Goal: Check status: Check status

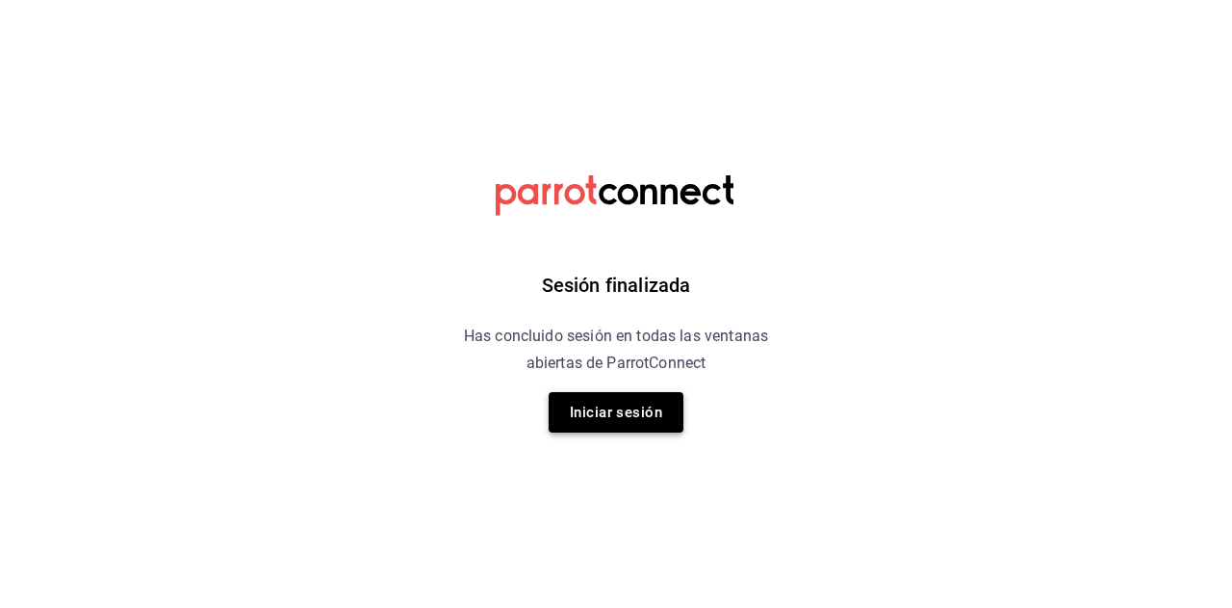
click at [578, 429] on button "Iniciar sesión" at bounding box center [616, 412] width 135 height 40
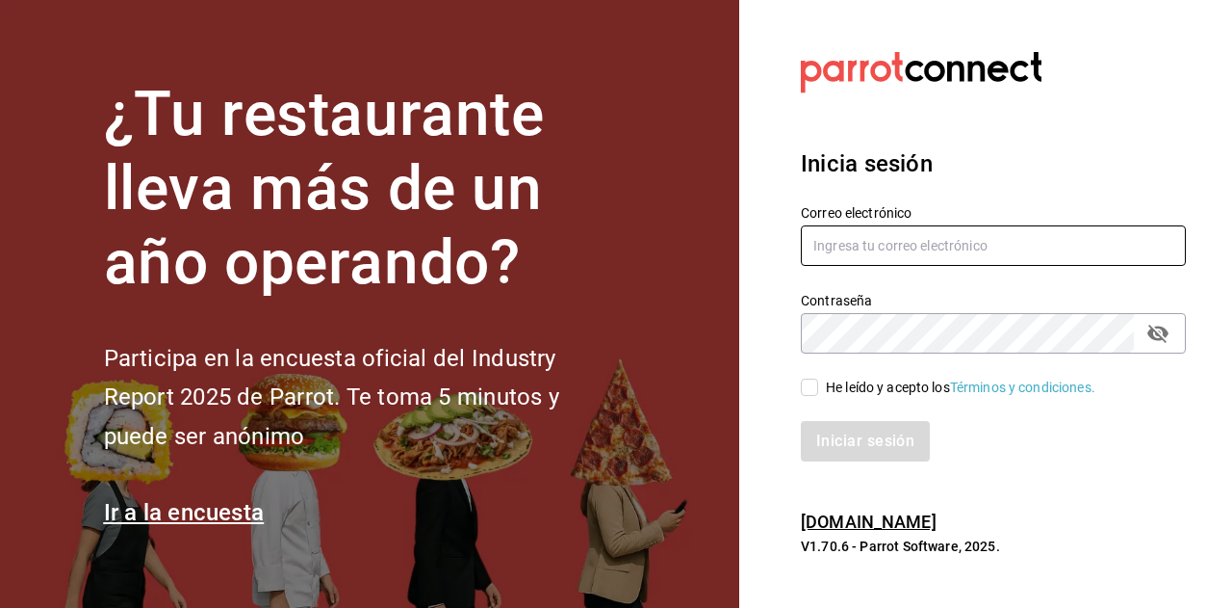
click at [866, 253] on input "text" at bounding box center [993, 245] width 385 height 40
type input "[EMAIL_ADDRESS][DOMAIN_NAME]"
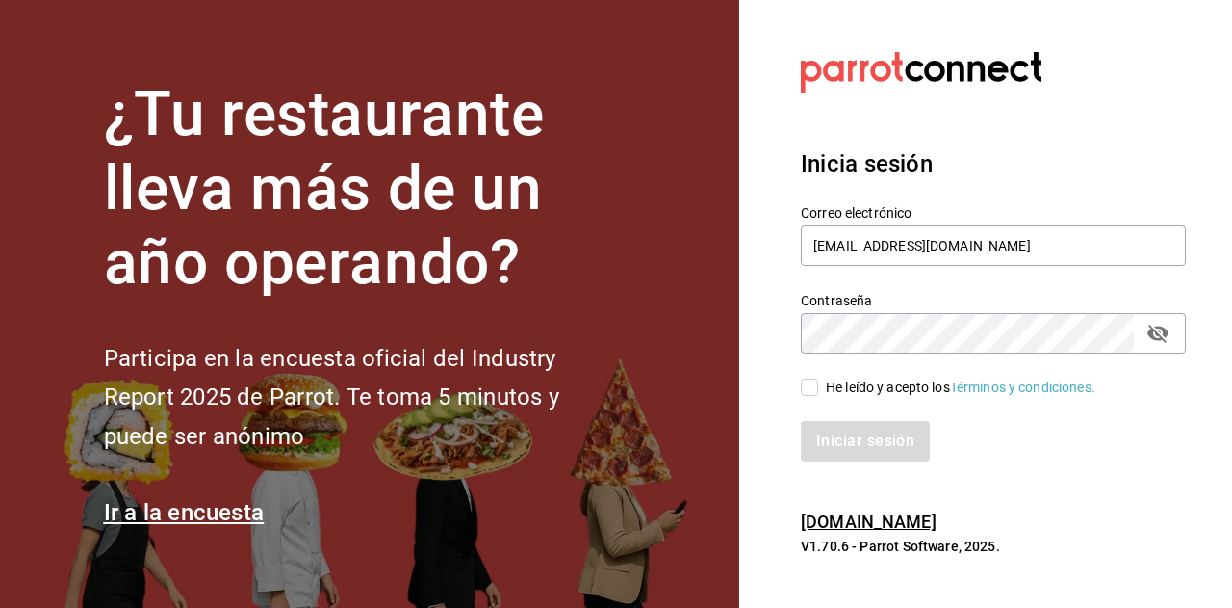
click at [827, 392] on div "He leído y acepto los Términos y condiciones." at bounding box center [961, 387] width 270 height 20
click at [818, 392] on input "He leído y acepto los Términos y condiciones." at bounding box center [809, 386] width 17 height 17
checkbox input "true"
click at [839, 444] on button "Iniciar sesión" at bounding box center [866, 441] width 131 height 40
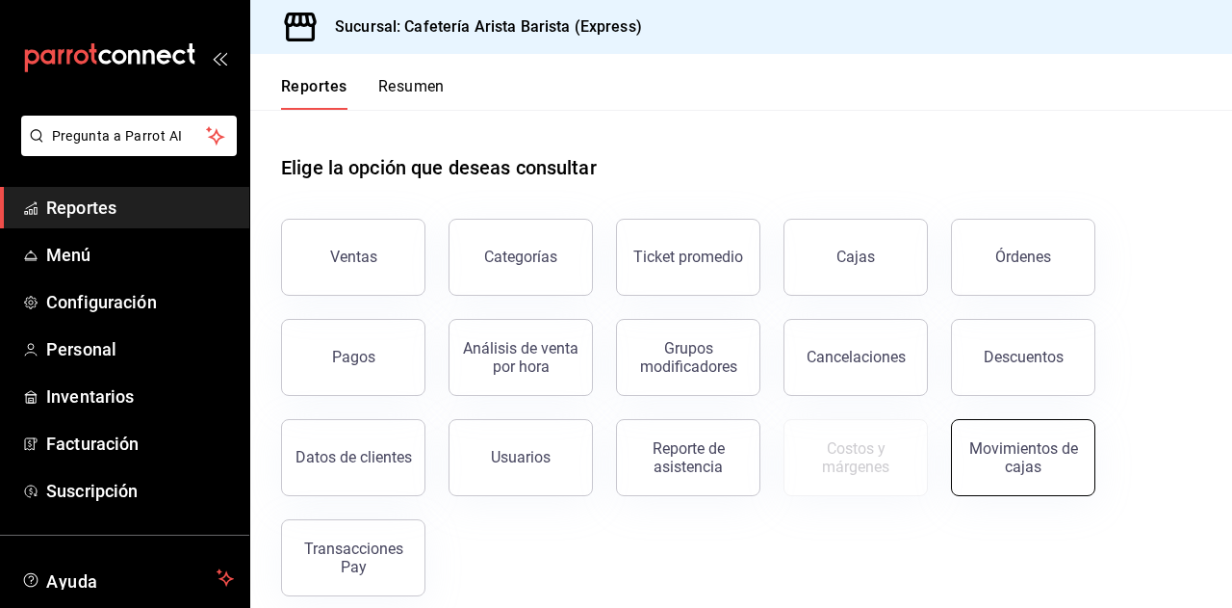
click at [1006, 471] on div "Movimientos de cajas" at bounding box center [1023, 457] width 119 height 37
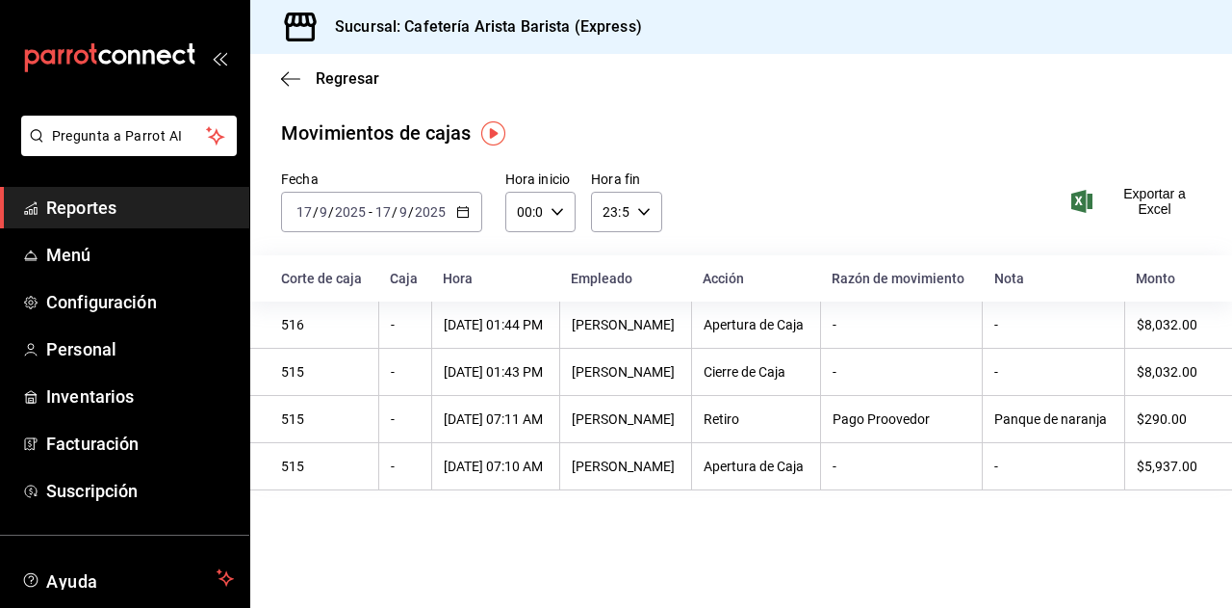
scroll to position [0, 7]
click at [354, 89] on div "Regresar" at bounding box center [741, 78] width 982 height 49
click at [339, 82] on span "Regresar" at bounding box center [348, 78] width 64 height 18
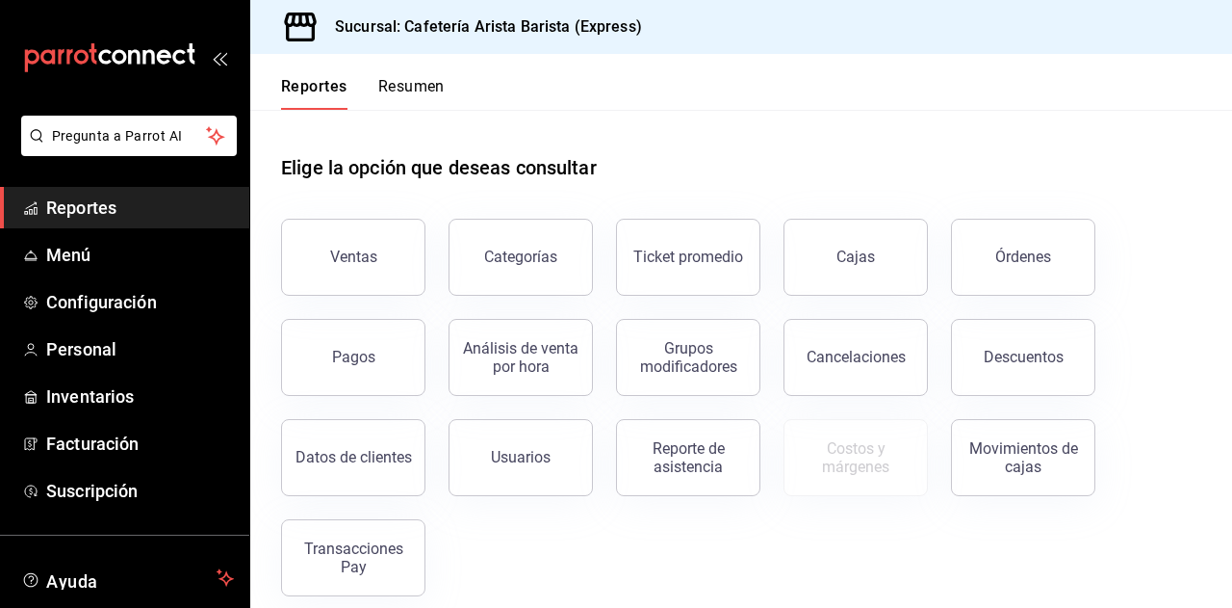
click at [399, 82] on button "Resumen" at bounding box center [411, 93] width 66 height 33
